Goal: Information Seeking & Learning: Check status

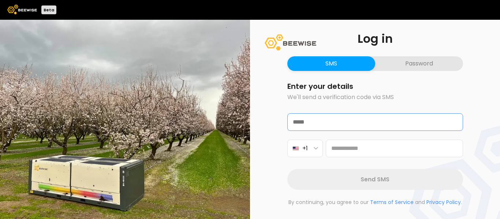
click at [341, 118] on input "email" at bounding box center [375, 122] width 175 height 17
type input "**********"
click at [408, 66] on button "Password" at bounding box center [419, 63] width 88 height 15
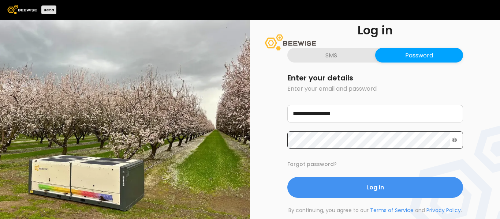
click at [455, 141] on icon at bounding box center [455, 140] width 6 height 5
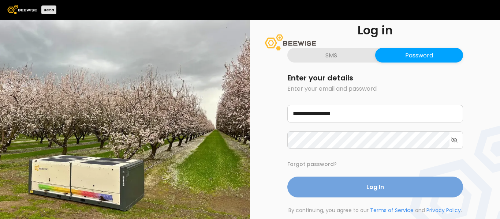
click at [382, 191] on span "Log In" at bounding box center [375, 187] width 18 height 9
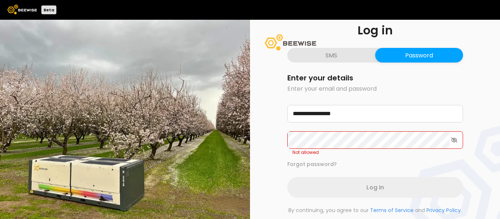
click at [406, 158] on form "**********" at bounding box center [375, 136] width 176 height 124
click at [381, 113] on input "**********" at bounding box center [375, 113] width 175 height 17
click at [356, 56] on button "SMS" at bounding box center [331, 55] width 88 height 15
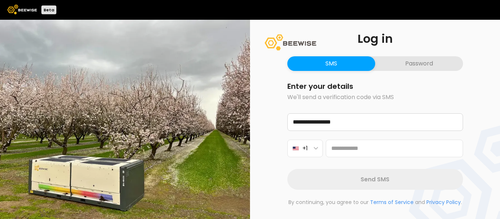
click at [396, 60] on button "Password" at bounding box center [419, 63] width 88 height 15
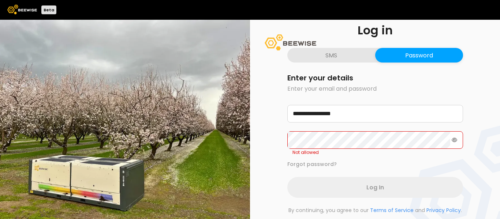
click at [452, 139] on icon at bounding box center [455, 140] width 6 height 5
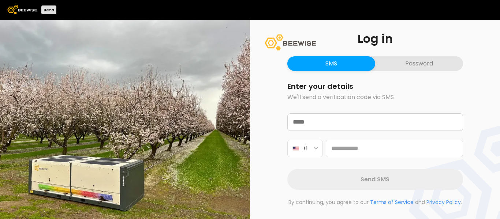
click at [415, 65] on button "Password" at bounding box center [419, 63] width 88 height 15
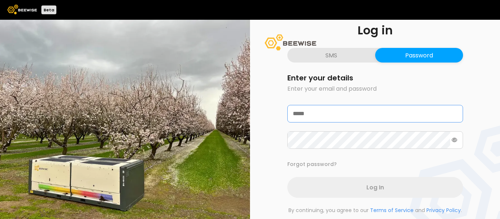
click at [395, 111] on input "email" at bounding box center [375, 113] width 175 height 17
type input "**********"
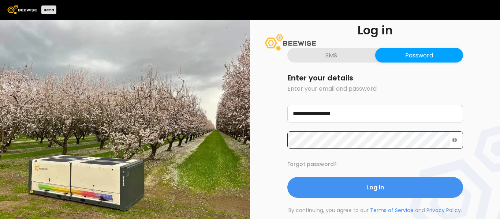
click at [457, 144] on div at bounding box center [375, 140] width 176 height 18
click at [453, 138] on icon at bounding box center [455, 140] width 6 height 5
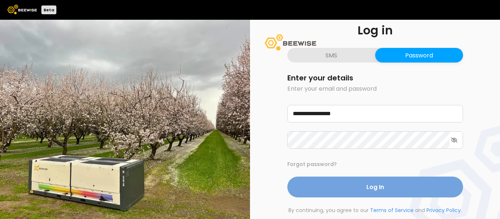
click at [411, 188] on button "Log In" at bounding box center [375, 187] width 176 height 21
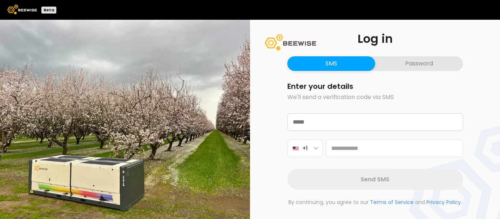
click at [411, 62] on button "Password" at bounding box center [419, 63] width 88 height 15
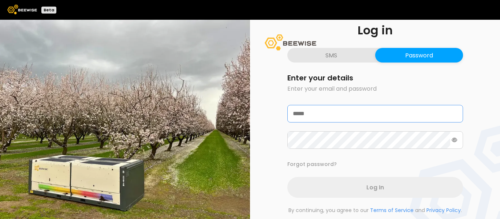
click at [354, 110] on input "email" at bounding box center [375, 113] width 175 height 17
type input "**********"
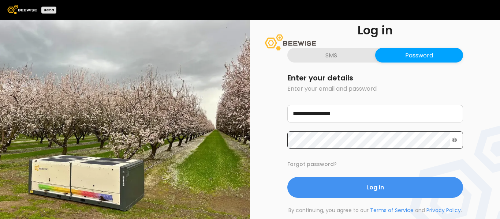
click at [455, 138] on icon at bounding box center [455, 140] width 6 height 5
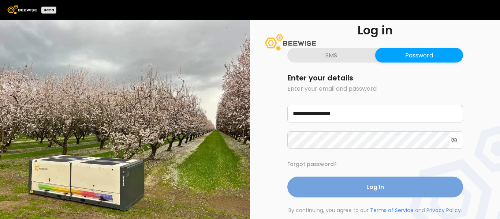
click at [378, 190] on span "Log In" at bounding box center [375, 187] width 18 height 9
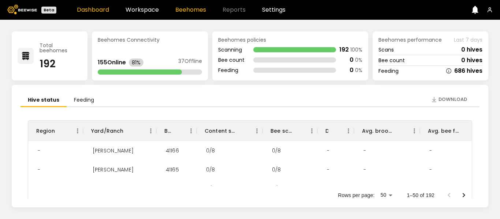
click at [176, 10] on link "Beehomes" at bounding box center [190, 10] width 31 height 6
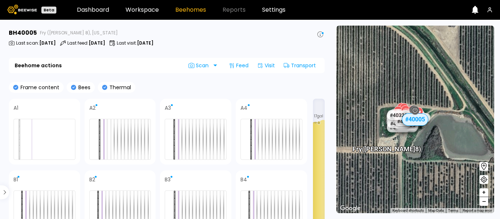
click at [148, 5] on header "Beta Dashboard Workspace Beehomes Reports Settings" at bounding box center [250, 10] width 500 height 20
click at [144, 7] on link "Workspace" at bounding box center [142, 10] width 33 height 6
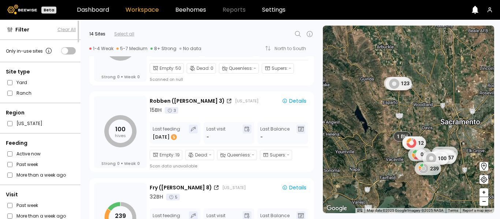
scroll to position [1057, 0]
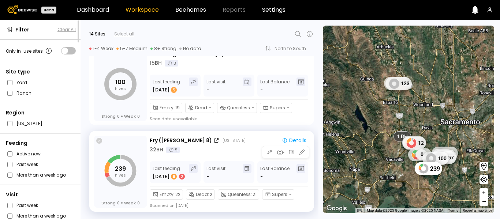
click at [101, 140] on icon at bounding box center [99, 141] width 6 height 6
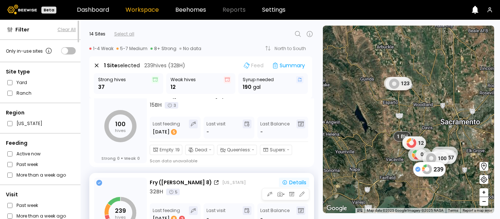
click at [296, 183] on div "Details" at bounding box center [294, 182] width 25 height 5
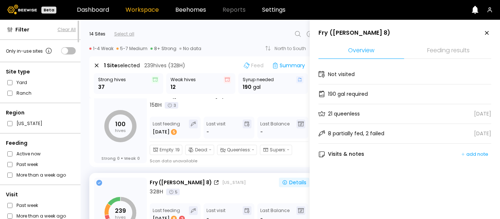
click at [456, 51] on li "Feeding results" at bounding box center [448, 51] width 86 height 16
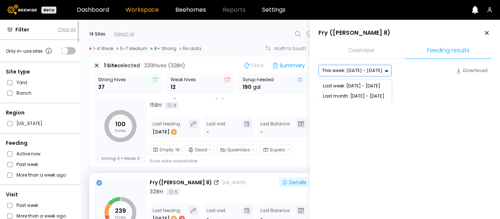
click at [378, 73] on div "This week: [DATE] - [DATE]" at bounding box center [352, 70] width 67 height 11
click at [363, 82] on div "Last week: [DATE] - [DATE]" at bounding box center [354, 86] width 73 height 10
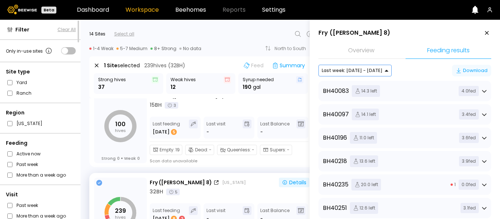
click at [458, 68] on icon "button" at bounding box center [459, 71] width 6 height 6
click at [483, 34] on icon at bounding box center [486, 33] width 9 height 9
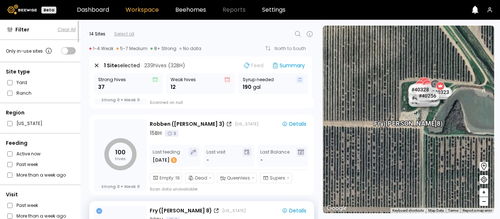
scroll to position [1029, 0]
click at [101, 210] on icon at bounding box center [99, 212] width 6 height 6
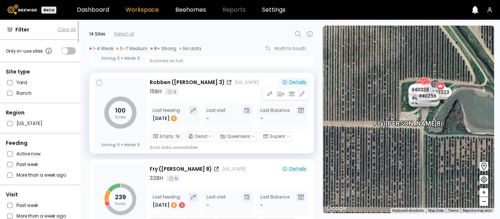
click at [297, 83] on div "Details" at bounding box center [294, 82] width 25 height 5
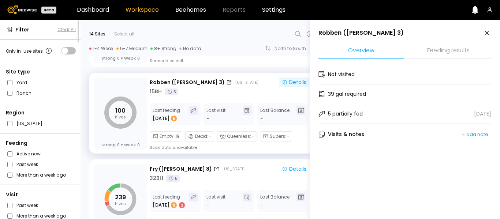
click at [437, 52] on li "Feeding results" at bounding box center [448, 51] width 86 height 16
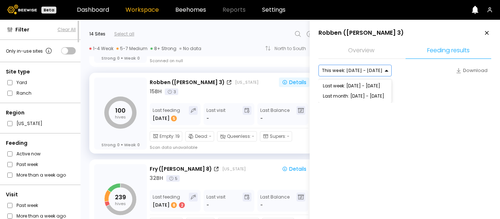
click at [374, 71] on div at bounding box center [352, 70] width 61 height 7
click at [359, 82] on div "Last week: [DATE] - [DATE]" at bounding box center [354, 86] width 73 height 10
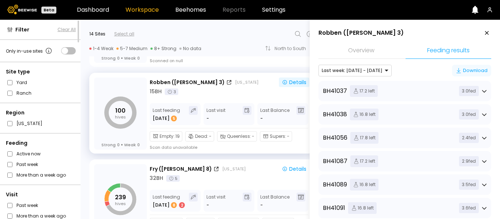
click at [461, 73] on div "Download" at bounding box center [472, 70] width 32 height 7
click at [237, 180] on div "32 BH 5" at bounding box center [230, 179] width 160 height 8
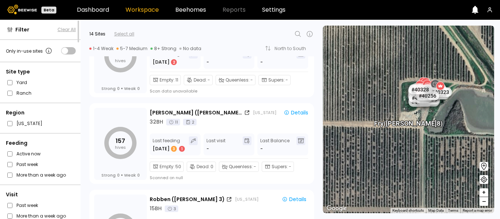
scroll to position [897, 0]
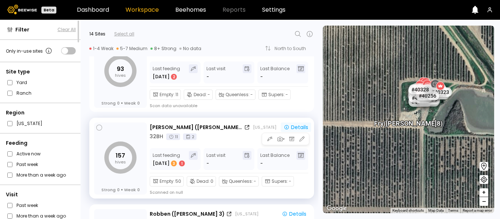
click at [292, 128] on div "Details" at bounding box center [296, 127] width 25 height 5
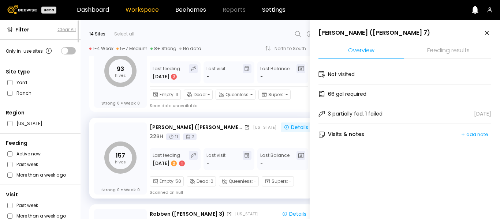
click at [446, 48] on li "Feeding results" at bounding box center [448, 51] width 86 height 16
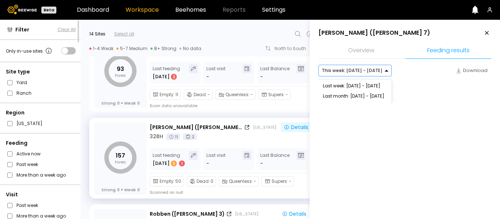
click at [379, 72] on div "This week: [DATE] - [DATE]" at bounding box center [352, 70] width 67 height 11
